Goal: Information Seeking & Learning: Check status

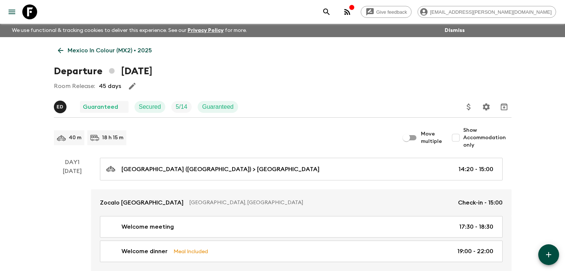
scroll to position [1300, 0]
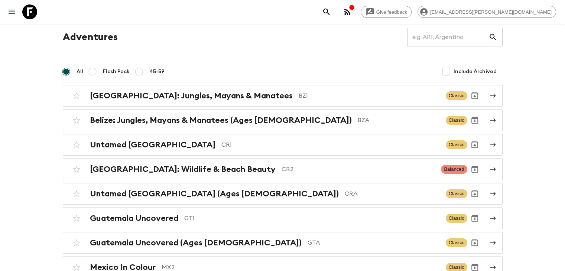
scroll to position [30, 0]
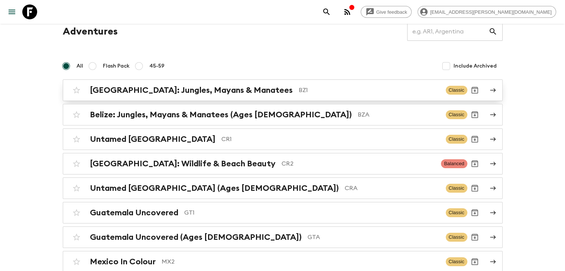
click at [167, 88] on h2 "[GEOGRAPHIC_DATA]: Jungles, Mayans & Manatees" at bounding box center [191, 90] width 203 height 10
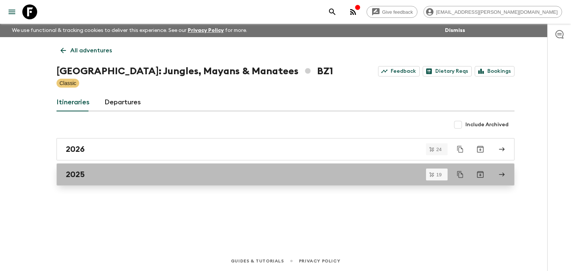
click at [81, 171] on h2 "2025" at bounding box center [75, 175] width 19 height 10
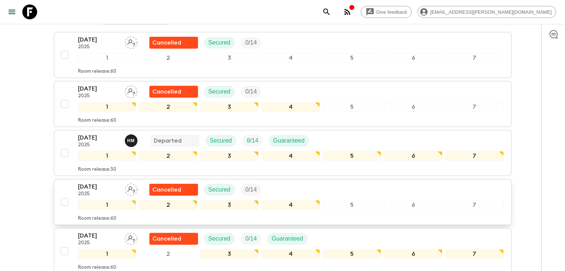
scroll to position [149, 0]
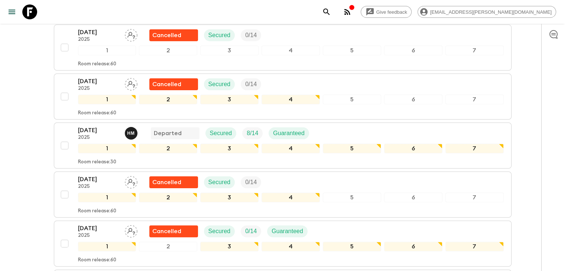
click at [92, 126] on p "[DATE]" at bounding box center [98, 130] width 41 height 9
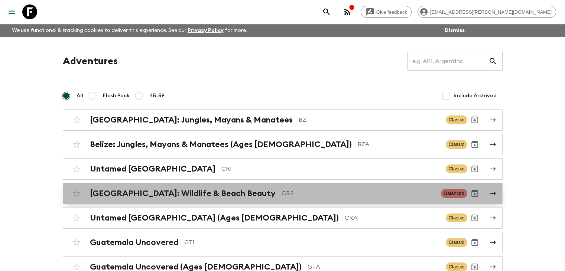
click at [171, 195] on h2 "[GEOGRAPHIC_DATA]: Wildlife & Beach Beauty" at bounding box center [183, 194] width 186 height 10
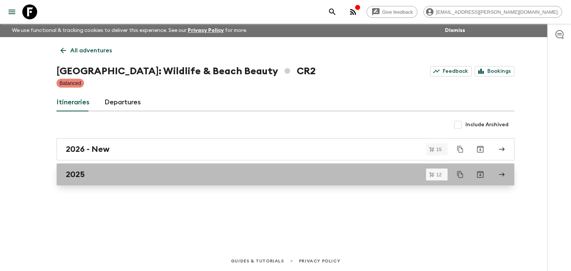
click at [90, 175] on div "2025" at bounding box center [278, 175] width 425 height 10
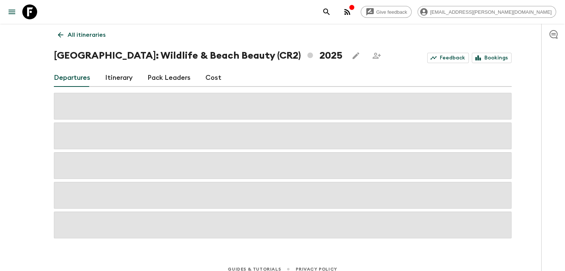
scroll to position [24, 0]
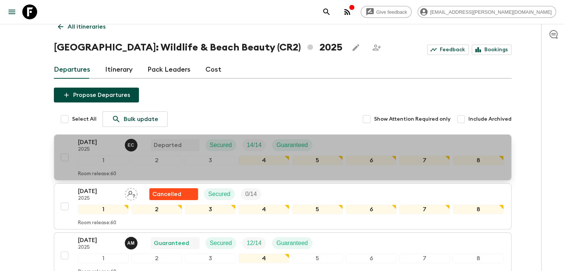
click at [94, 142] on p "[DATE]" at bounding box center [98, 142] width 41 height 9
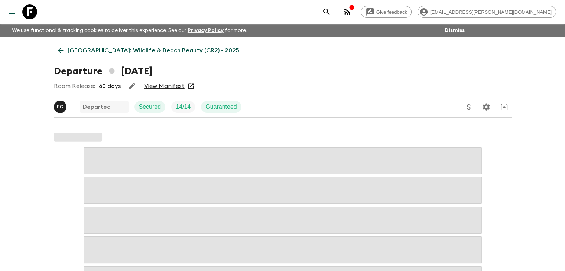
click at [160, 90] on link "View Manifest" at bounding box center [164, 85] width 40 height 7
